Goal: Task Accomplishment & Management: Use online tool/utility

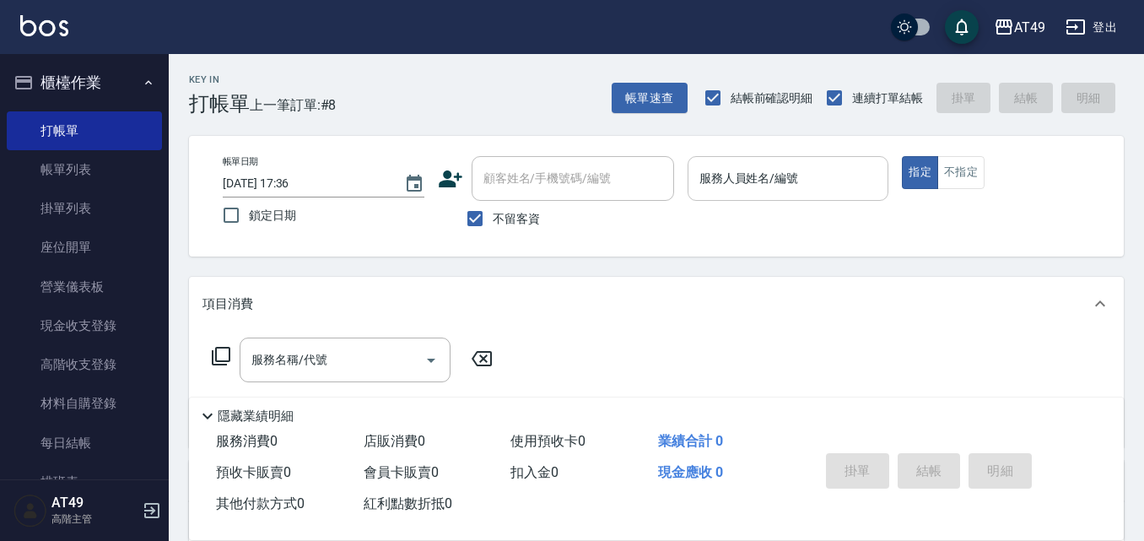
click at [791, 195] on div "服務人員姓名/編號" at bounding box center [789, 178] width 202 height 45
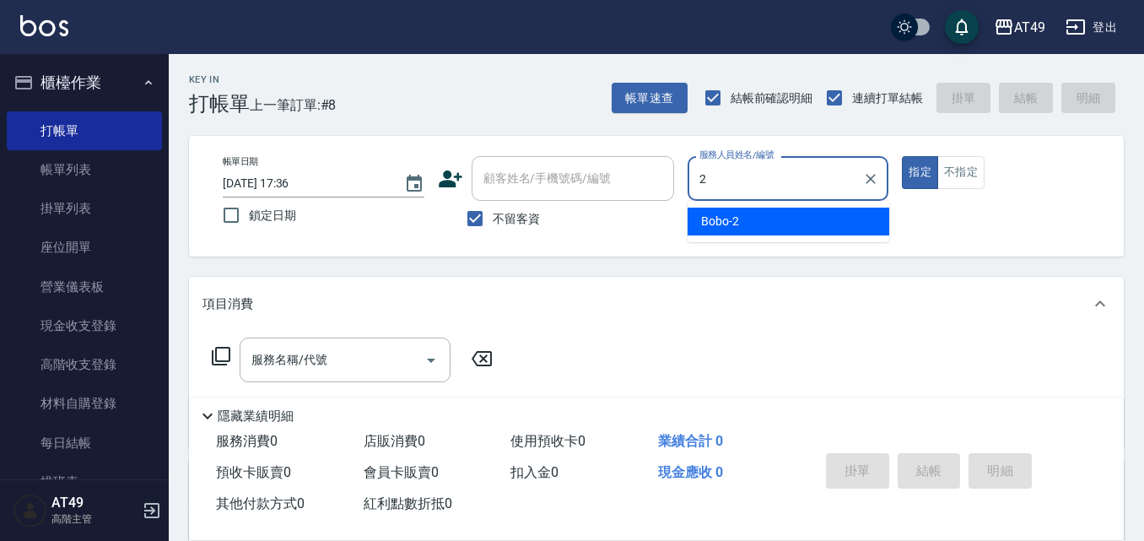
type input "2"
type button "true"
type input "Bobo-2"
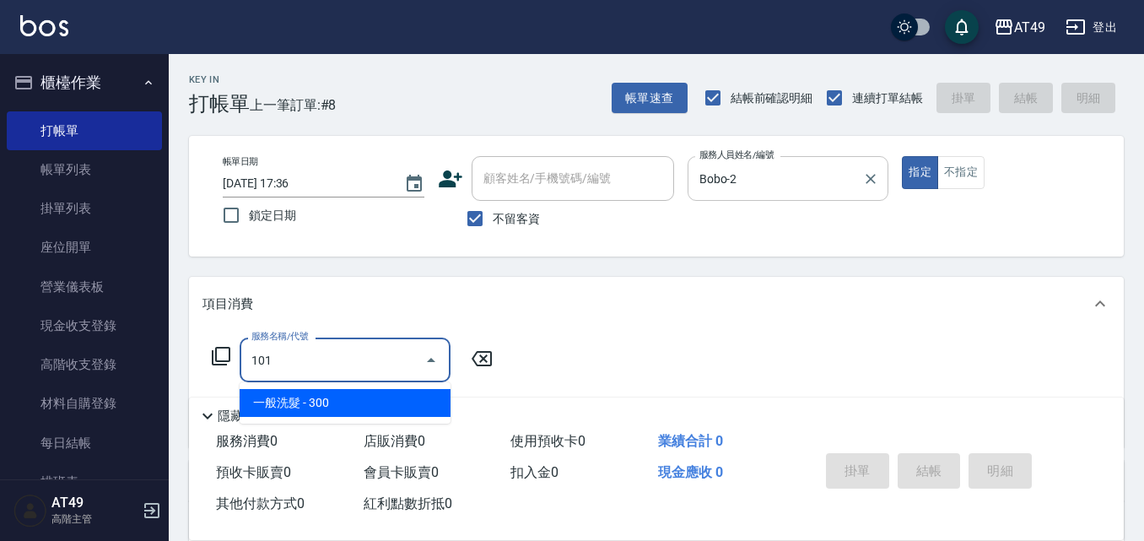
type input "一般洗髮(101)"
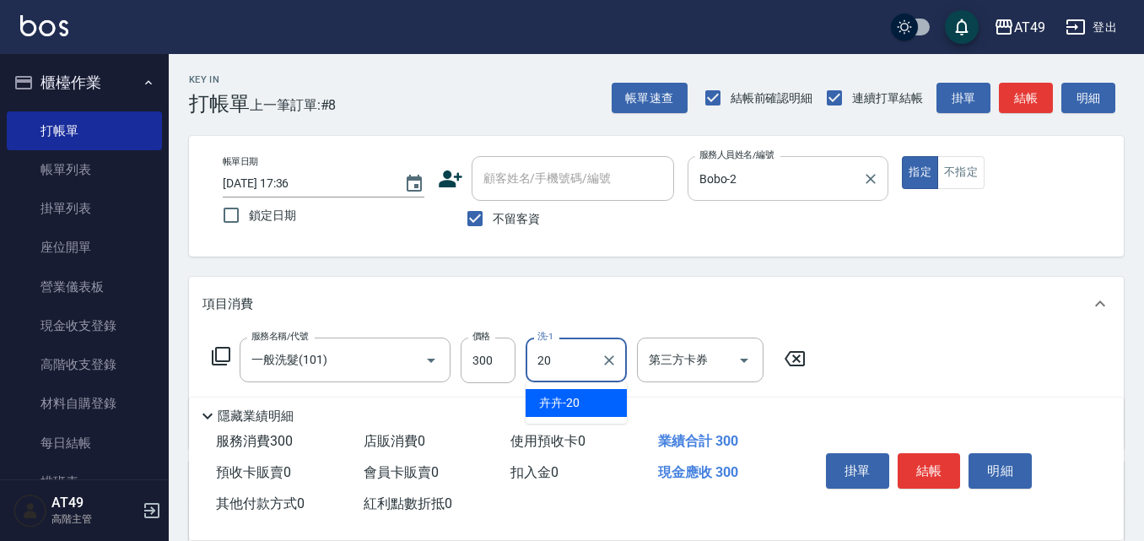
type input "卉卉-20"
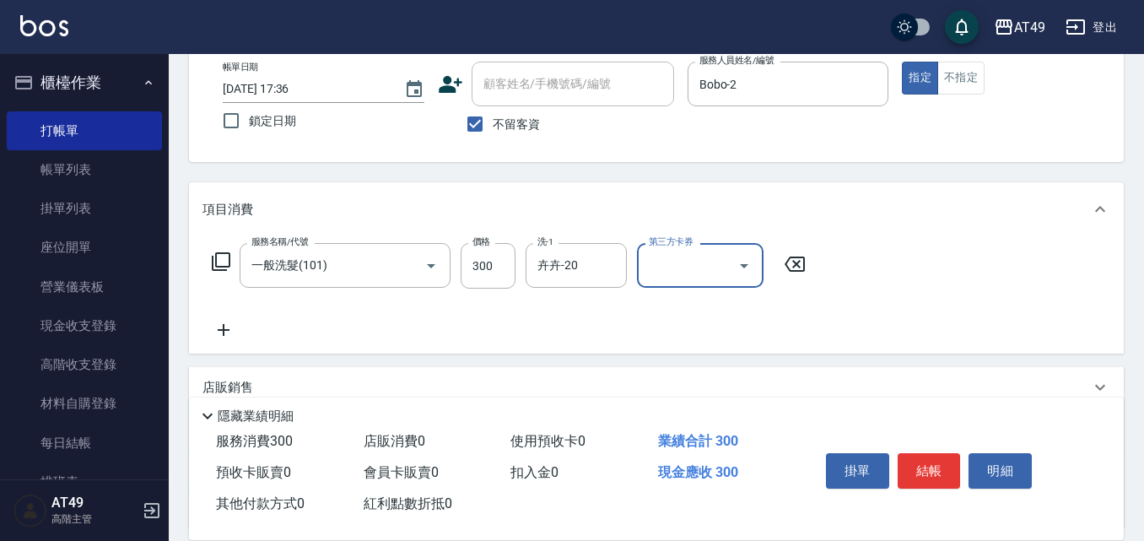
scroll to position [245, 0]
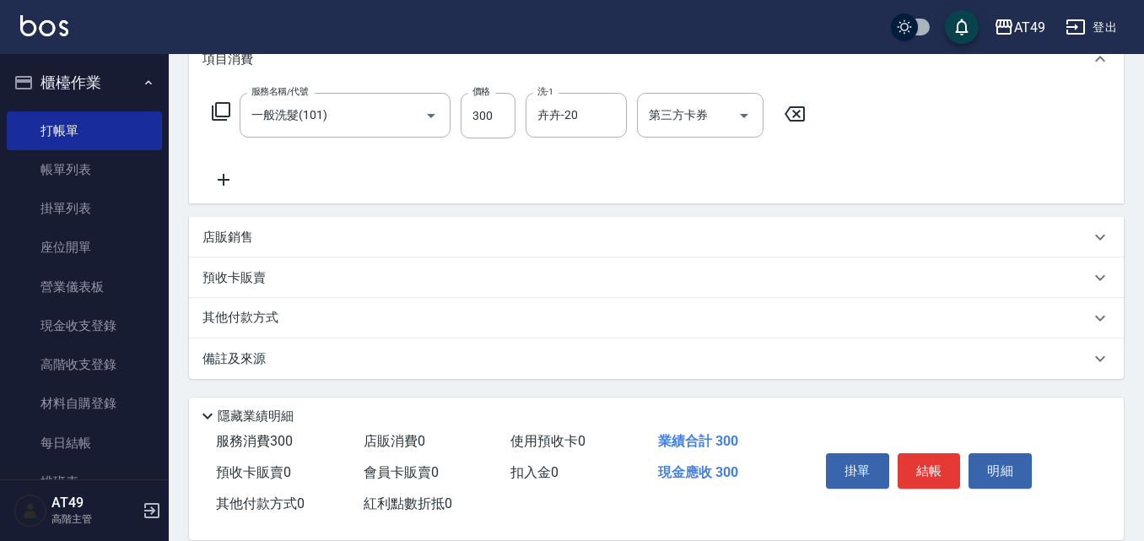
click at [228, 180] on icon at bounding box center [224, 180] width 12 height 12
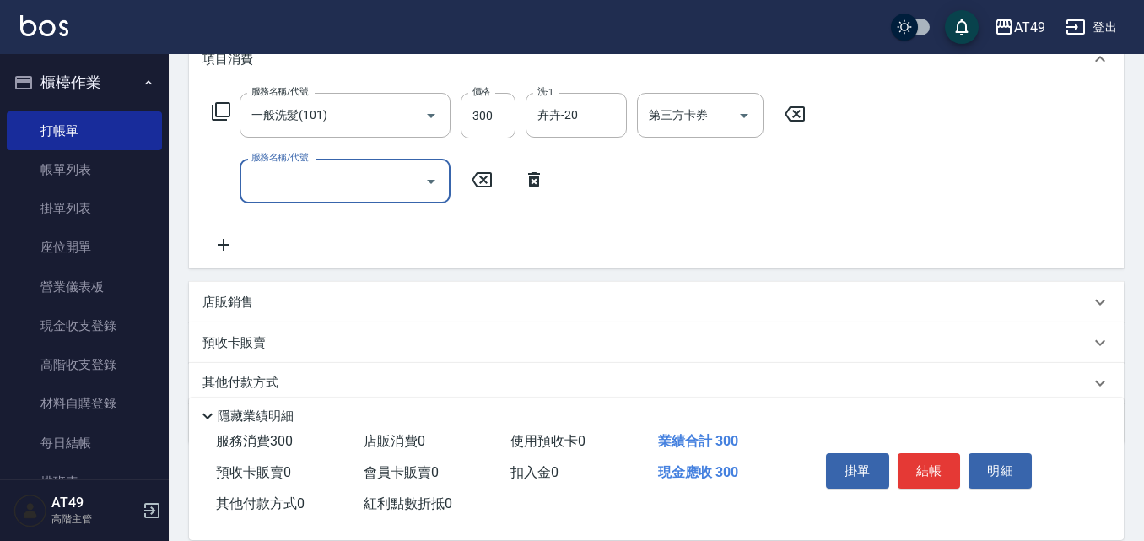
click at [290, 193] on input "服務名稱/代號" at bounding box center [332, 181] width 170 height 30
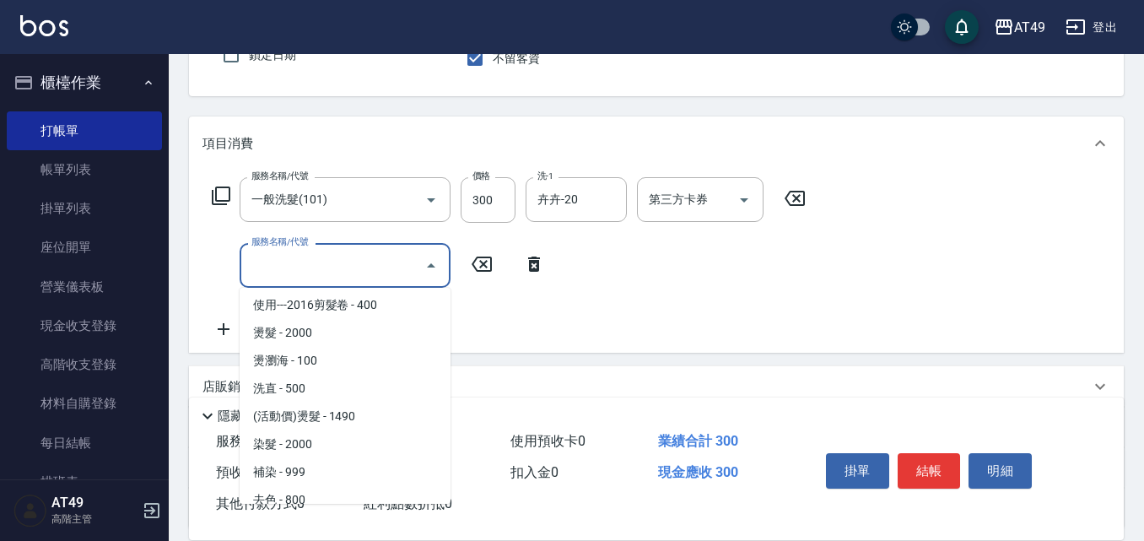
scroll to position [253, 0]
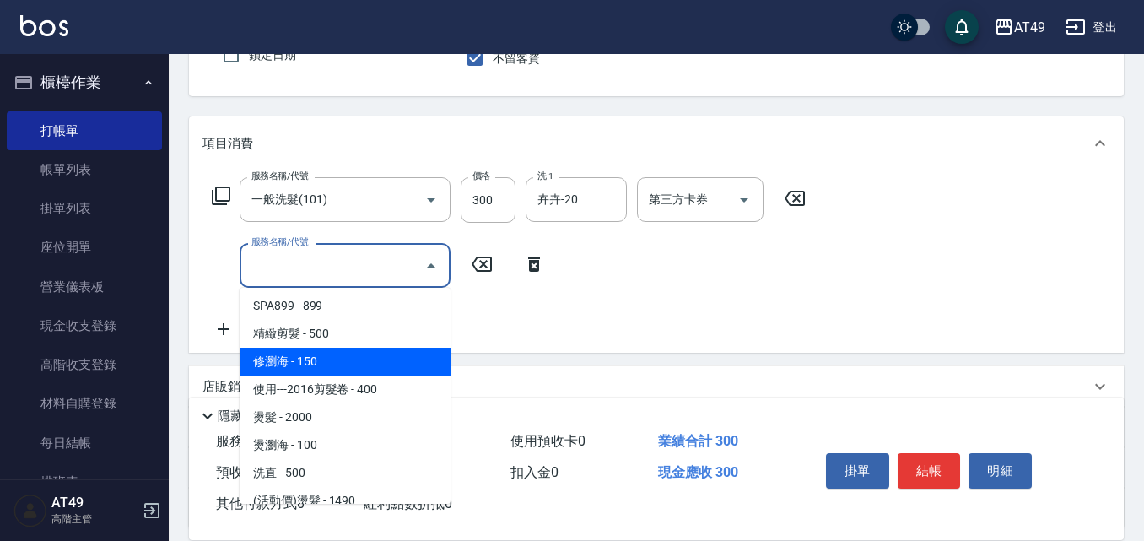
click at [330, 358] on span "修瀏海 - 150" at bounding box center [345, 362] width 211 height 28
type input "修瀏海(202)"
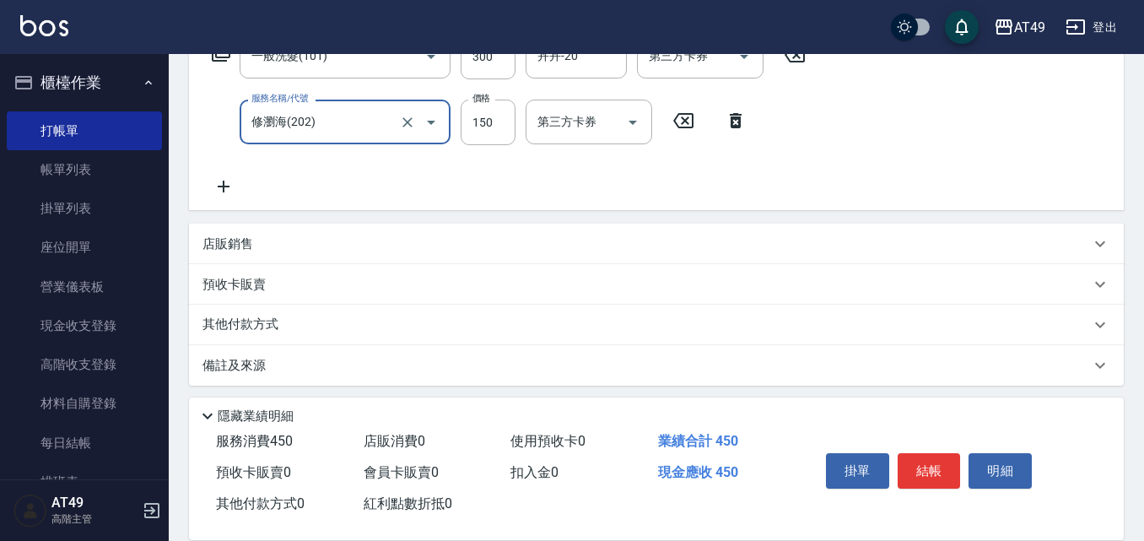
scroll to position [311, 0]
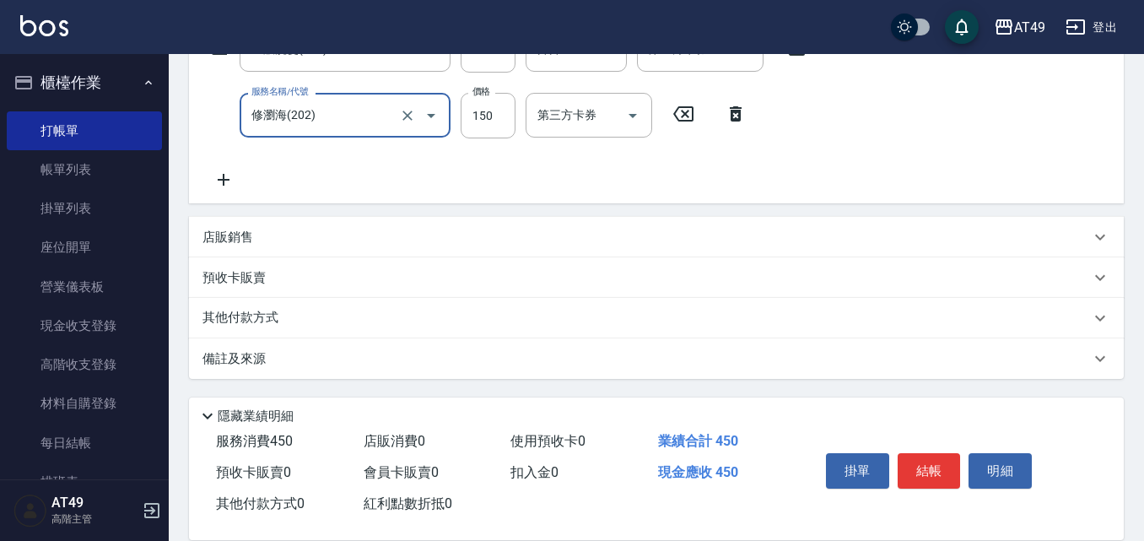
click at [222, 181] on icon at bounding box center [224, 180] width 12 height 12
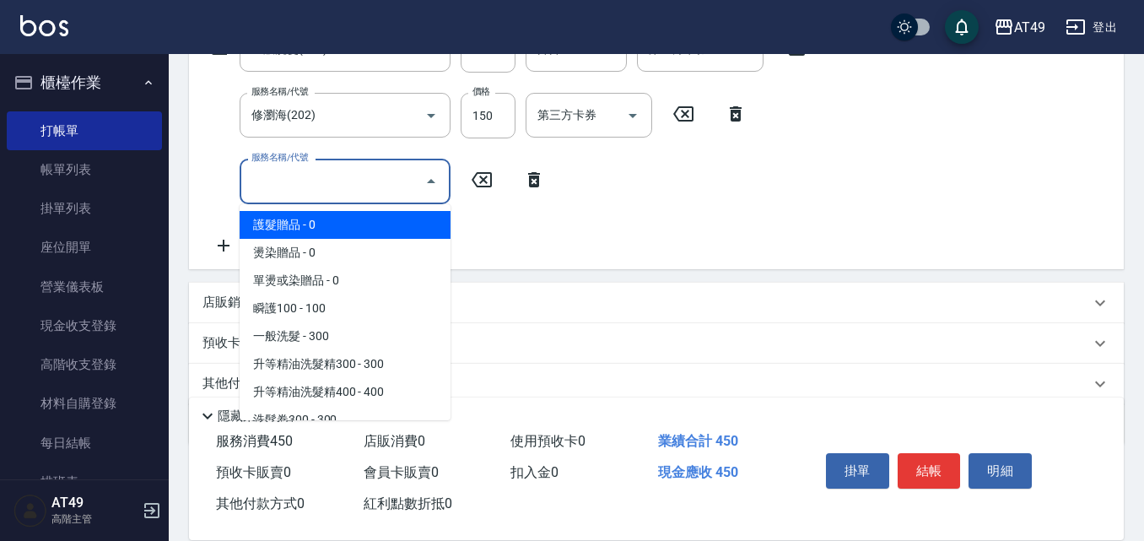
click at [314, 178] on input "服務名稱/代號" at bounding box center [332, 181] width 170 height 30
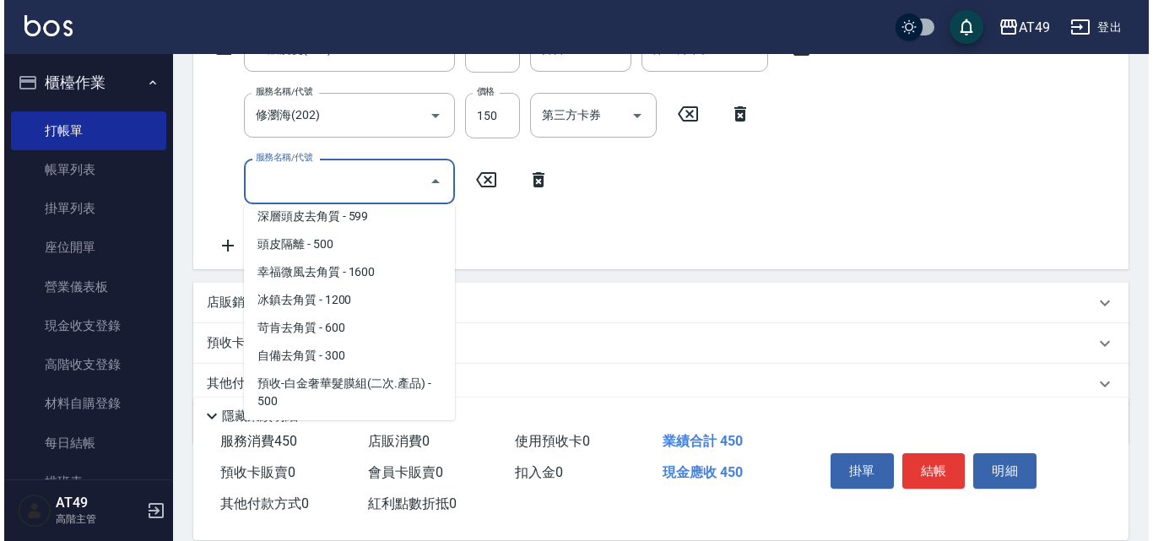
scroll to position [1013, 0]
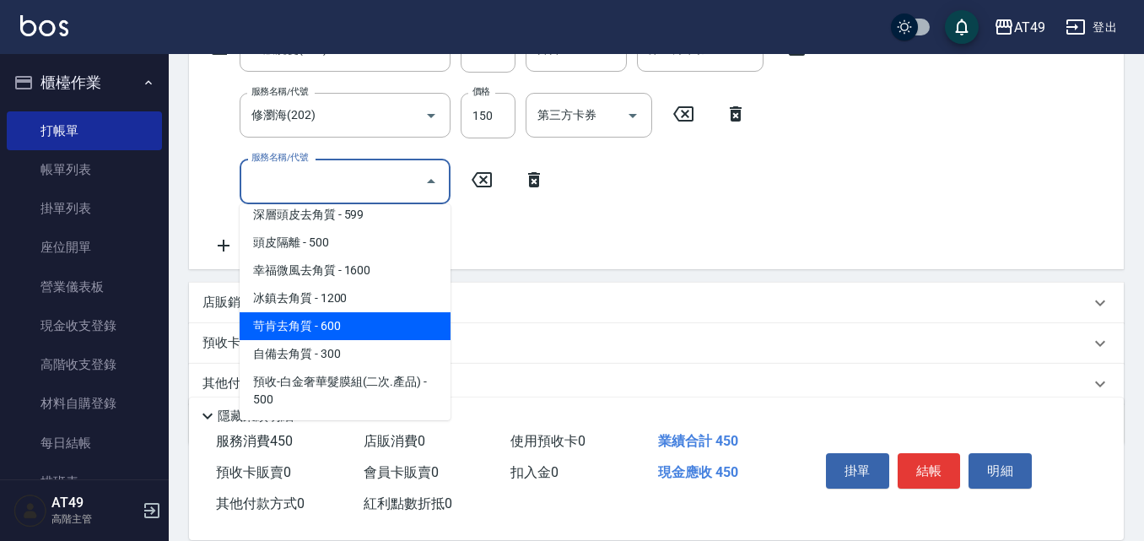
click at [325, 327] on span "苛肯去角質 - 600" at bounding box center [345, 326] width 211 height 28
type input "苛肯去角質(811)"
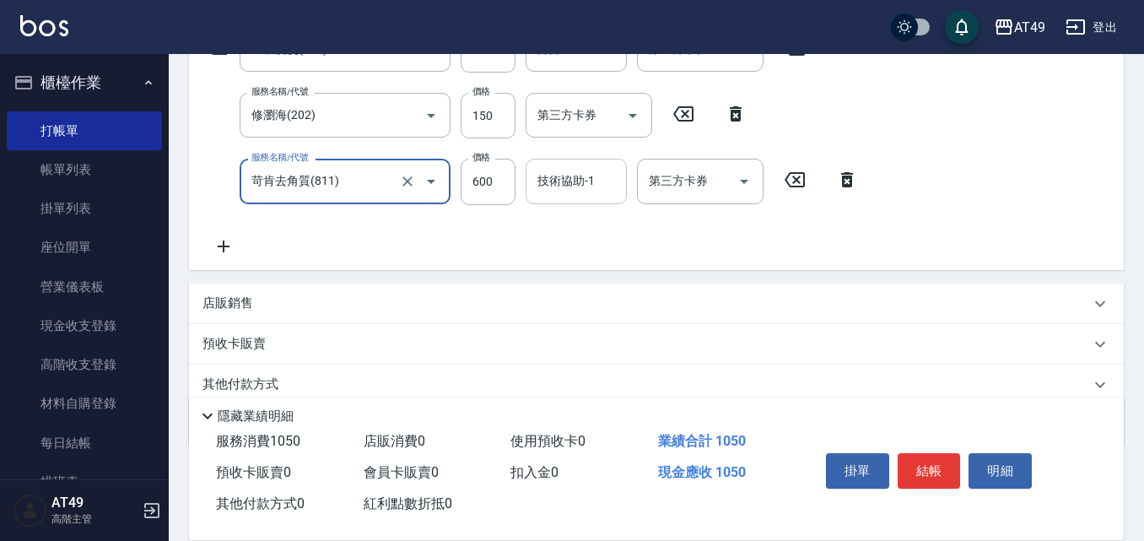
click at [572, 189] on div "技術協助-1 技術協助-1" at bounding box center [576, 181] width 101 height 45
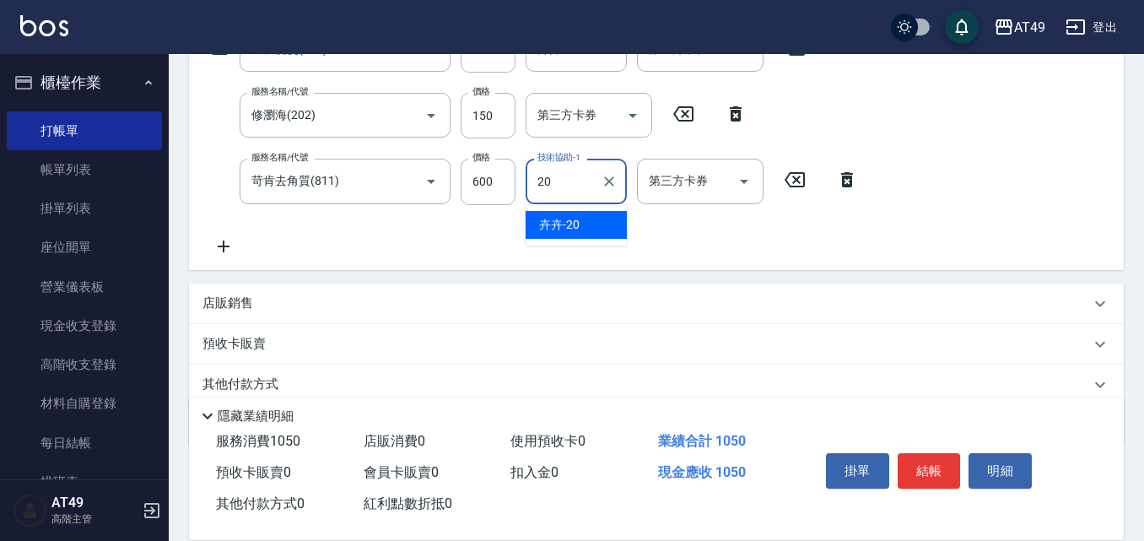
type input "卉卉-20"
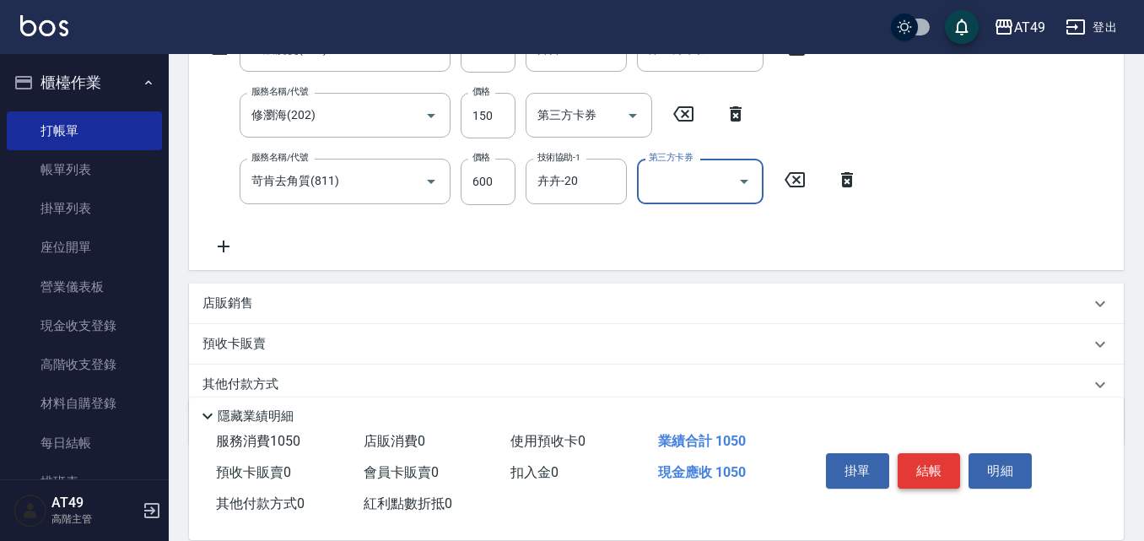
click at [924, 469] on button "結帳" at bounding box center [929, 470] width 63 height 35
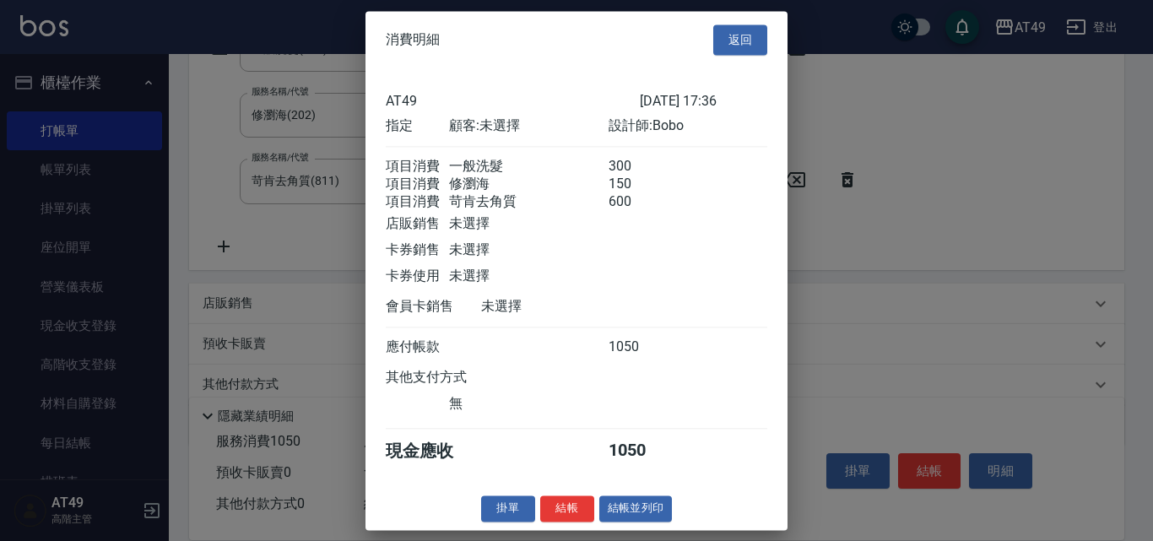
scroll to position [8, 0]
click at [573, 512] on button "結帳" at bounding box center [567, 508] width 54 height 26
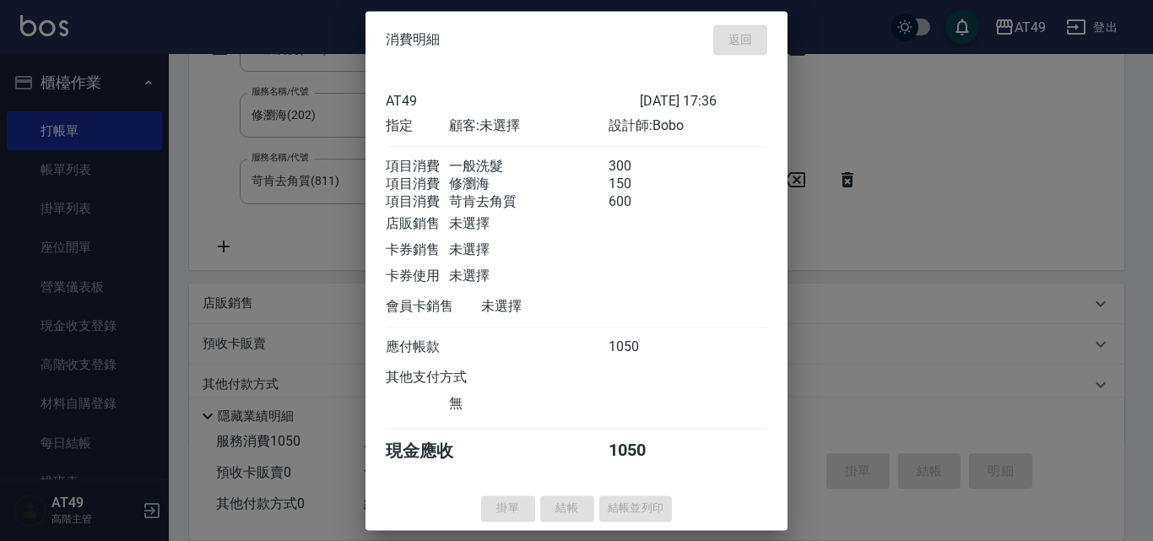
type input "[DATE] 18:53"
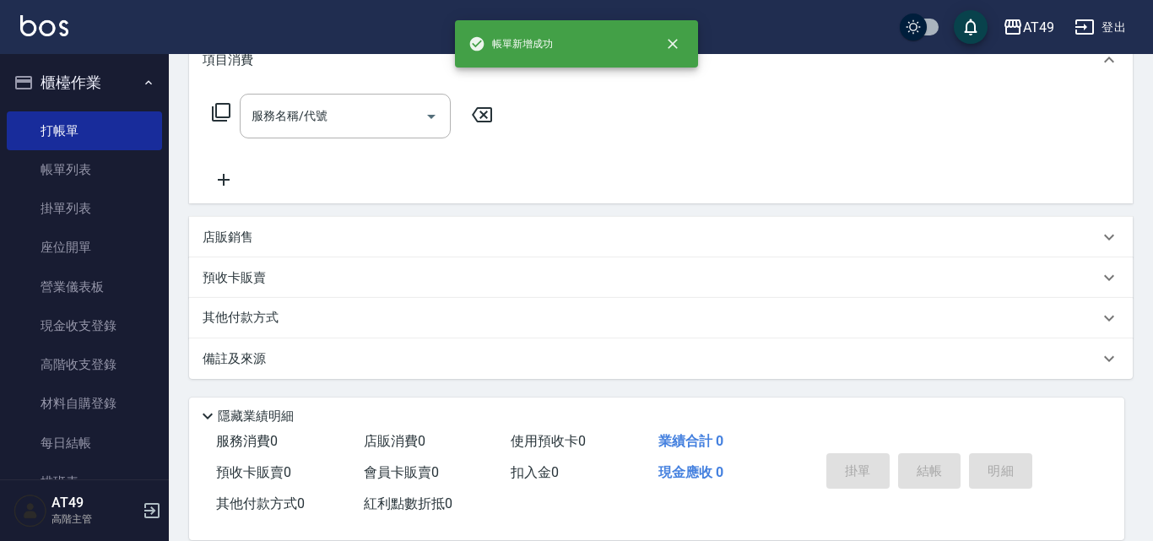
scroll to position [0, 0]
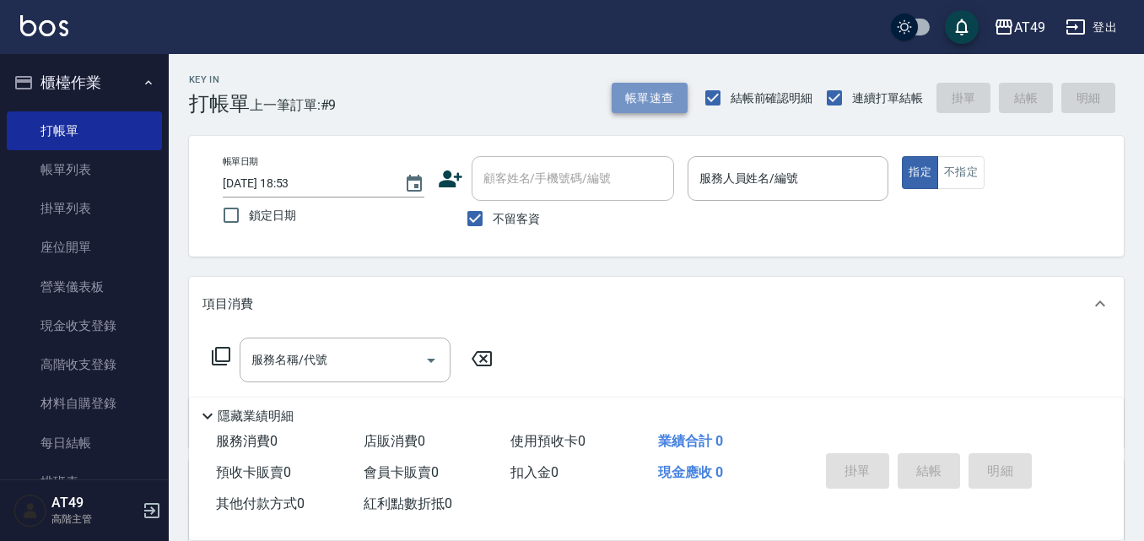
click at [671, 104] on button "帳單速查" at bounding box center [650, 98] width 76 height 31
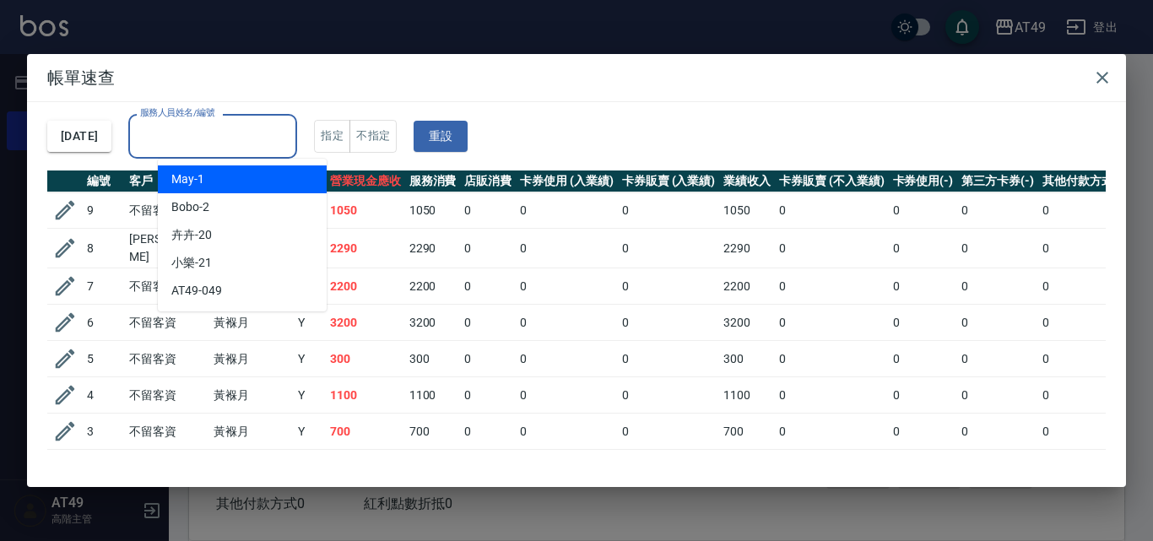
click at [228, 142] on input "服務人員姓名/編號" at bounding box center [213, 137] width 154 height 30
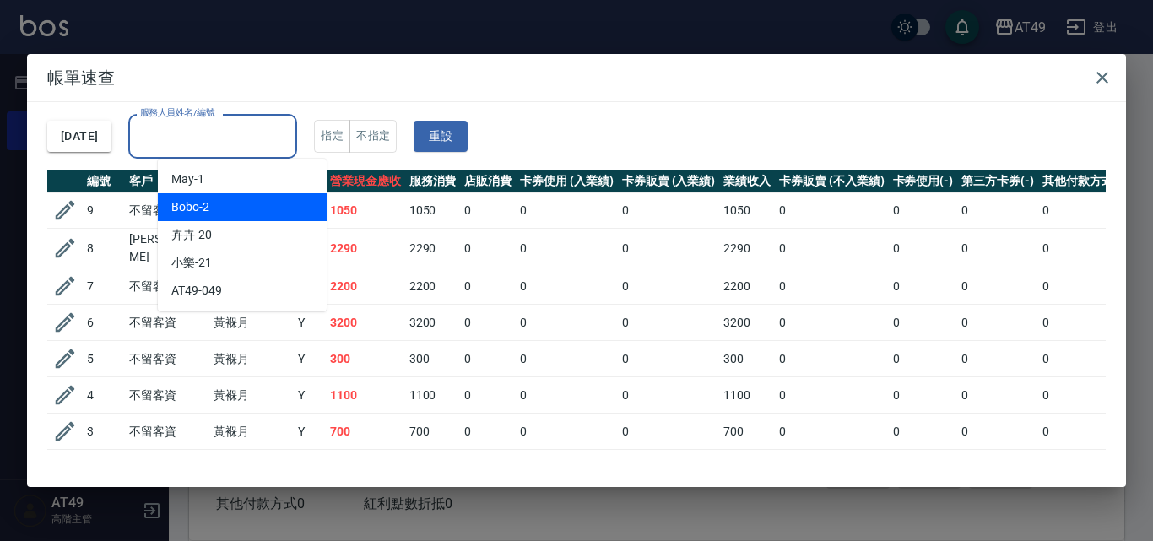
click at [239, 197] on div "Bobo -2" at bounding box center [242, 207] width 169 height 28
type input "Bobo-2"
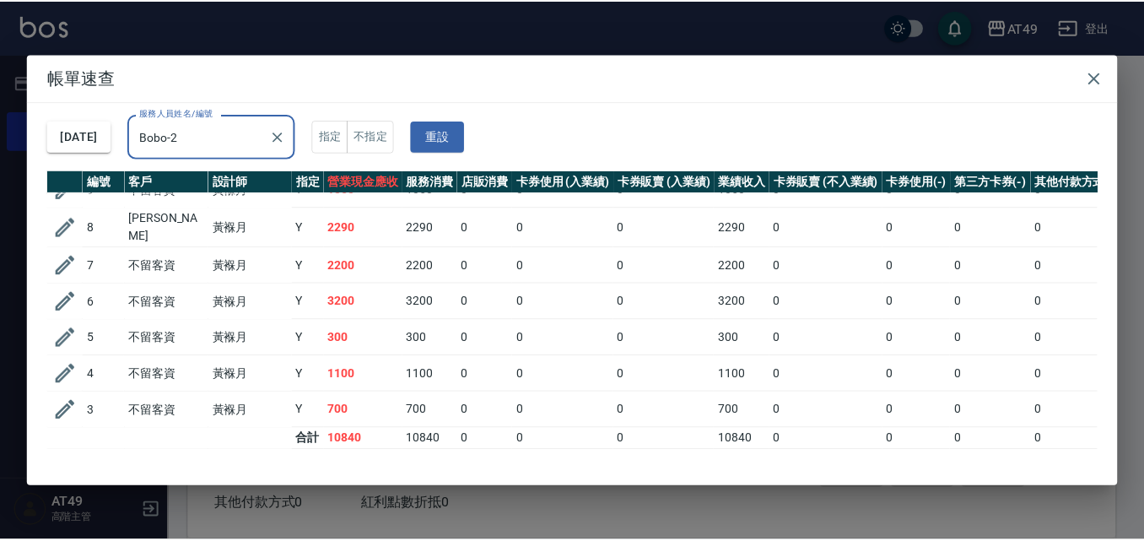
scroll to position [30, 0]
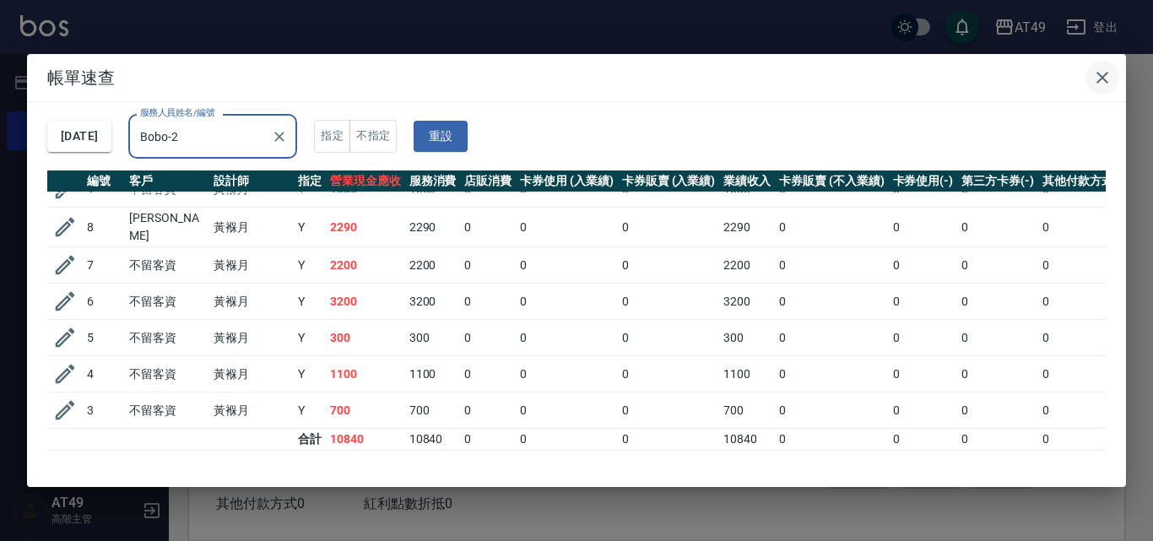
click at [1105, 77] on icon "button" at bounding box center [1102, 78] width 20 height 20
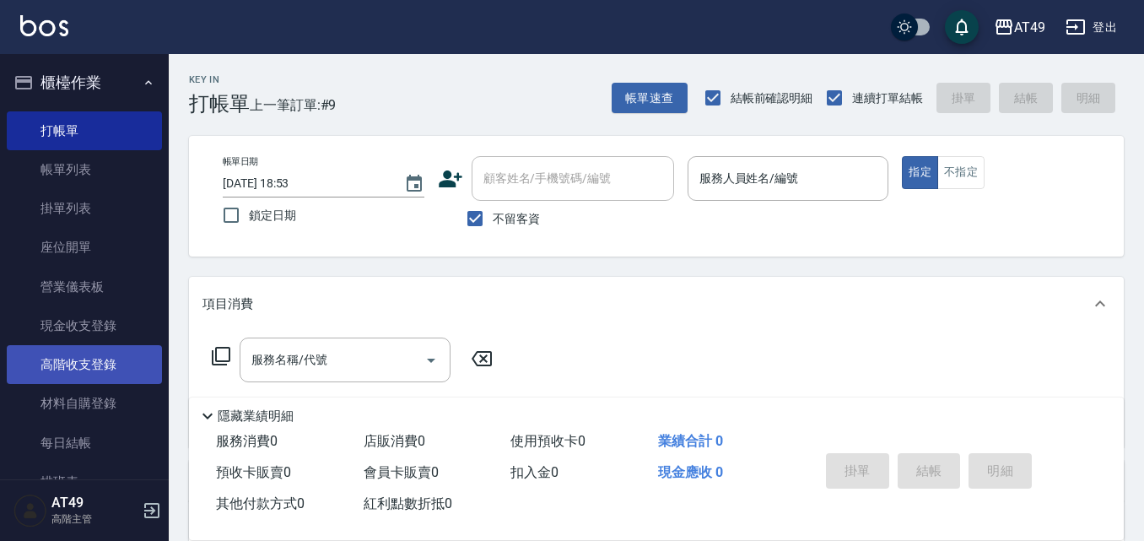
scroll to position [338, 0]
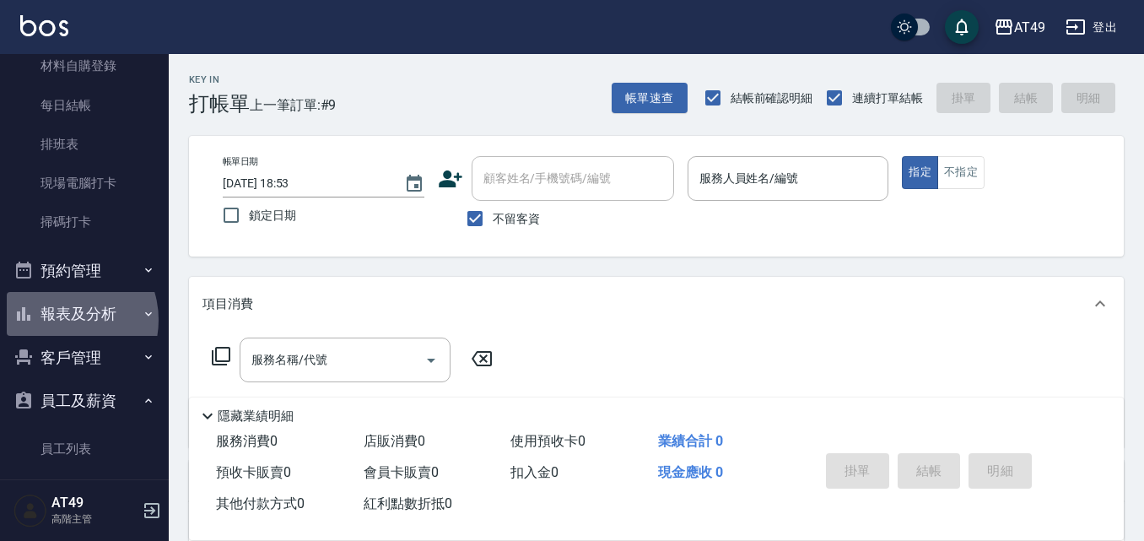
click at [61, 320] on button "報表及分析" at bounding box center [84, 314] width 155 height 44
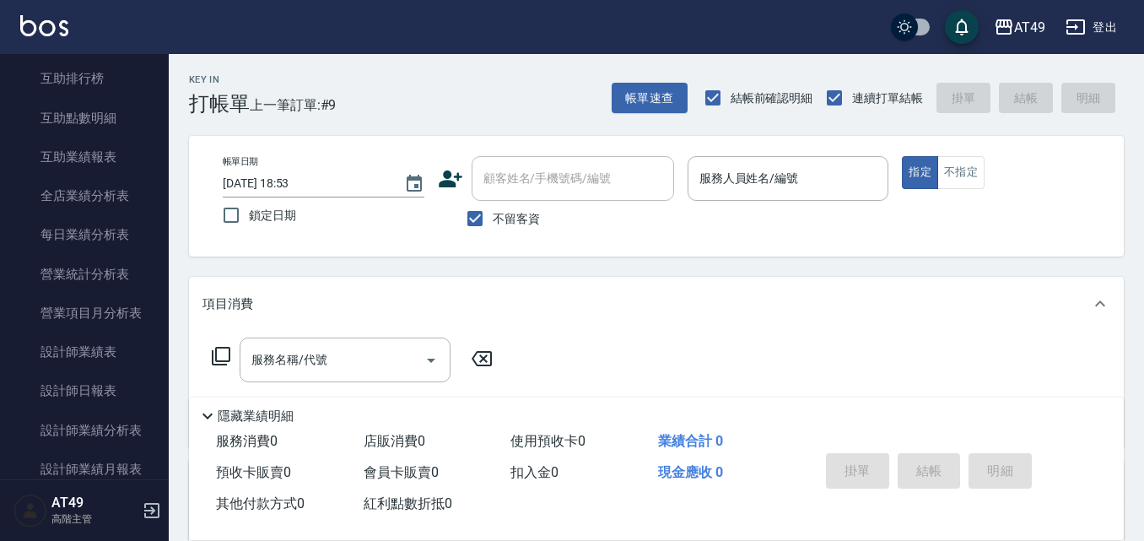
scroll to position [1013, 0]
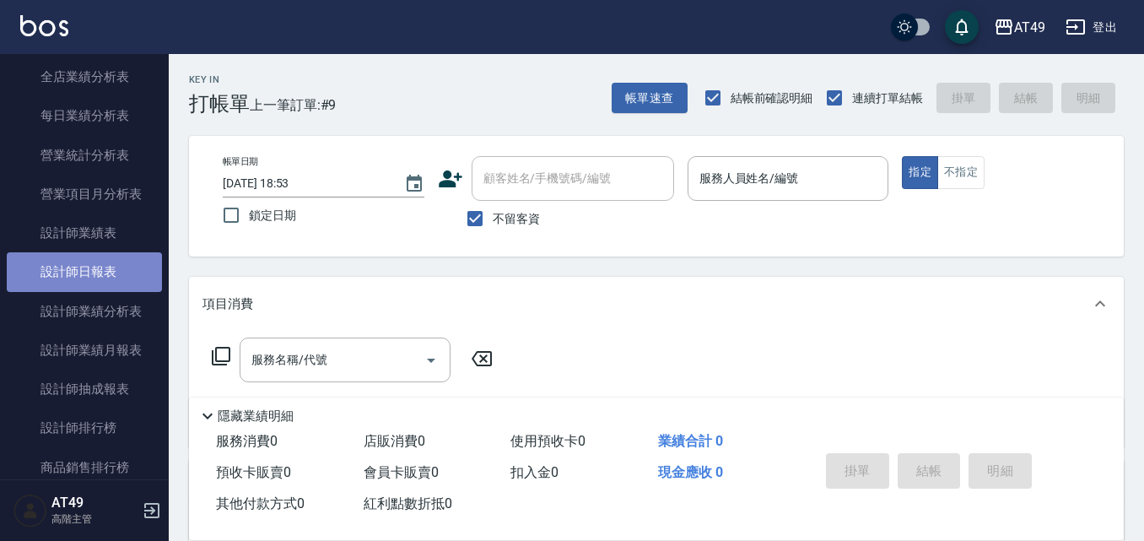
click at [100, 273] on link "設計師日報表" at bounding box center [84, 271] width 155 height 39
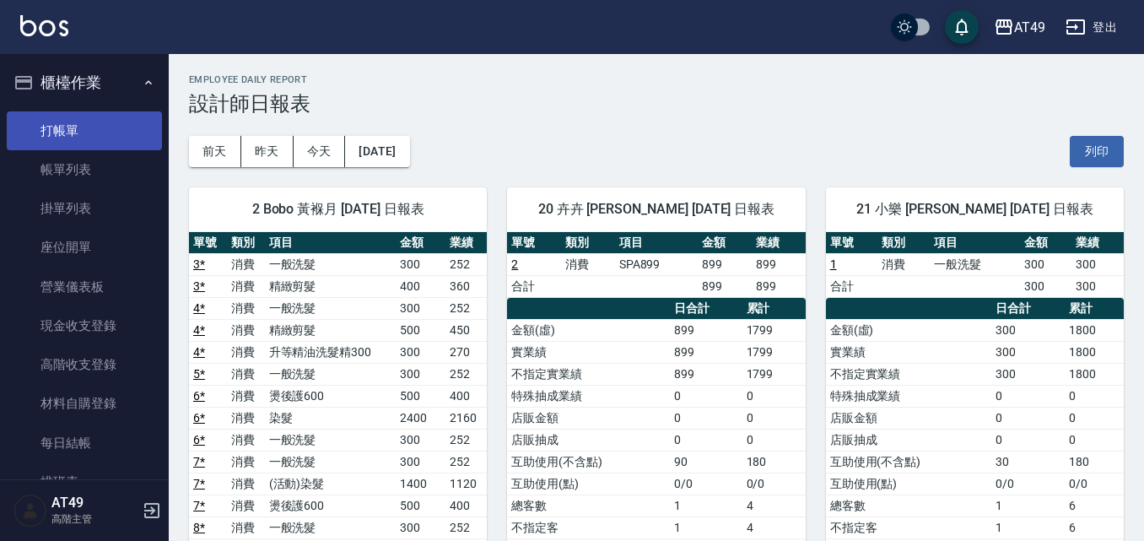
click at [64, 123] on link "打帳單" at bounding box center [84, 130] width 155 height 39
